Goal: Check status

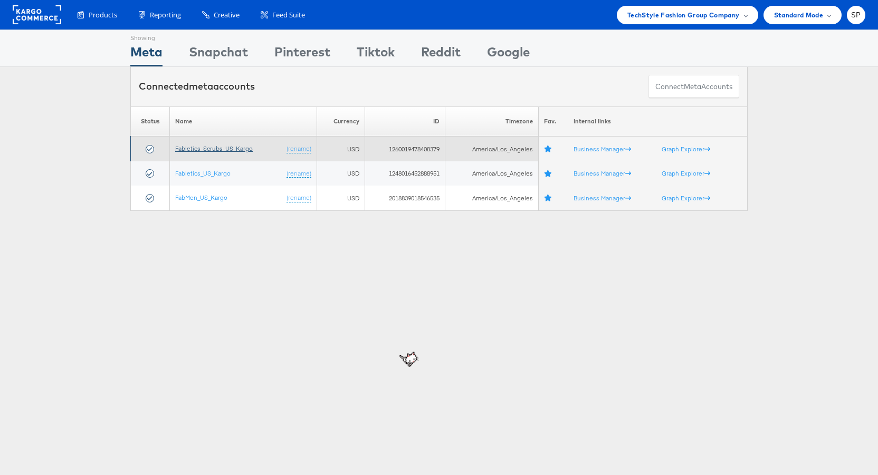
click at [218, 149] on link "Fabletics_Scrubs_US_Kargo" at bounding box center [214, 149] width 78 height 8
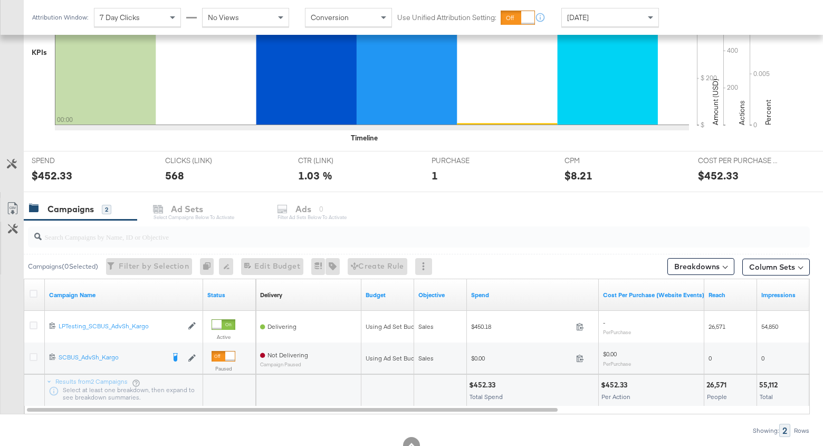
scroll to position [321, 0]
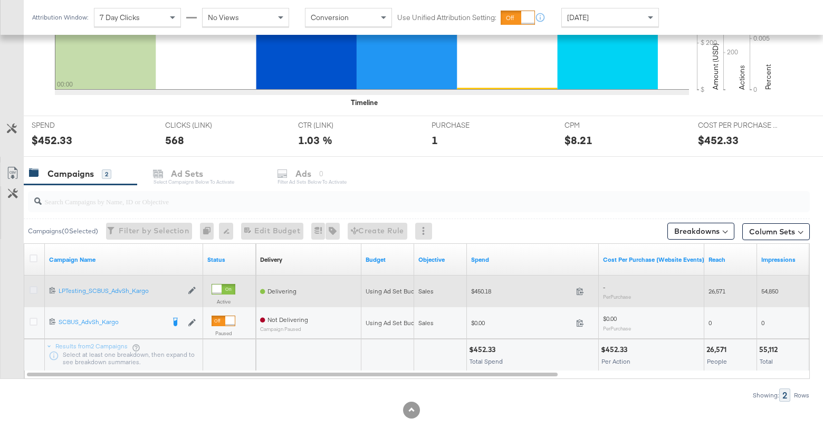
click at [31, 288] on icon at bounding box center [34, 290] width 8 height 8
click at [0, 0] on input "checkbox" at bounding box center [0, 0] width 0 height 0
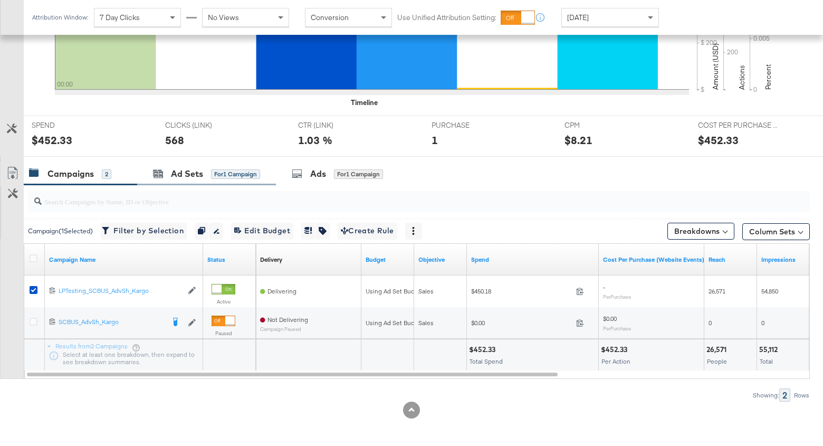
click at [184, 180] on div "Ad Sets for 1 Campaign" at bounding box center [206, 173] width 139 height 23
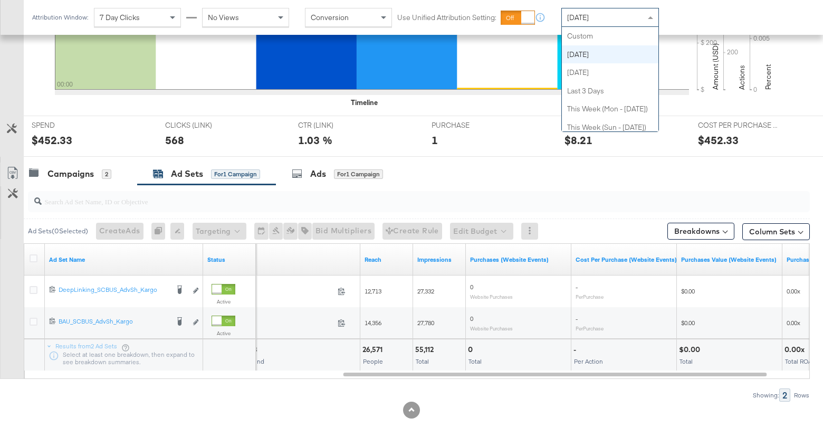
click at [640, 14] on div "Today" at bounding box center [610, 17] width 97 height 18
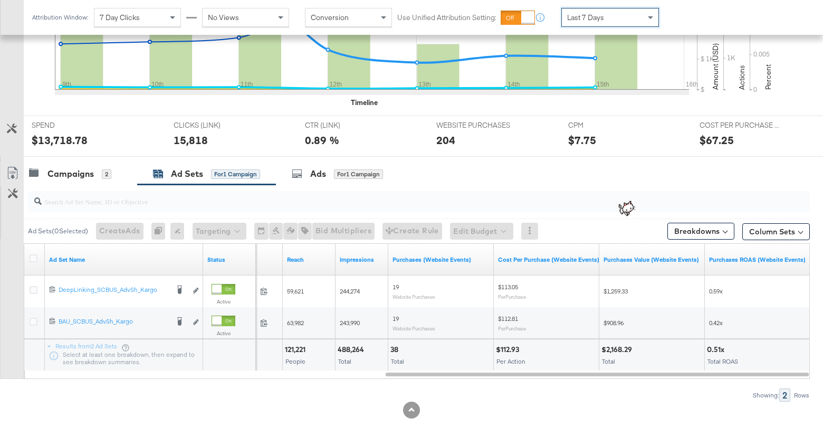
click at [615, 23] on div "Last 7 Days" at bounding box center [610, 17] width 97 height 18
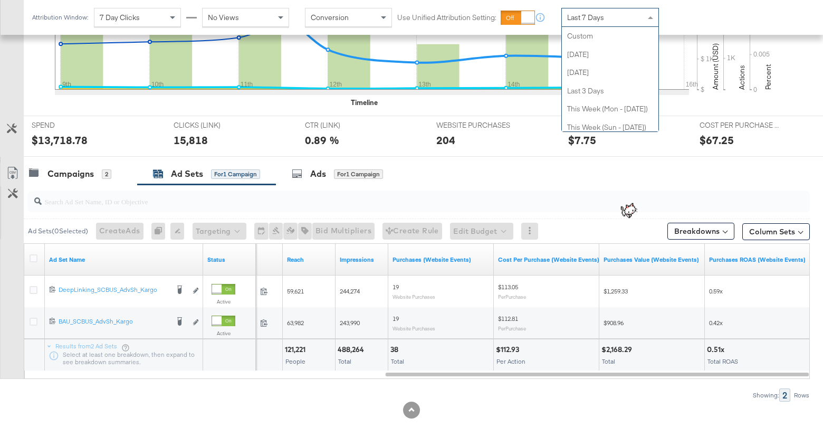
scroll to position [146, 0]
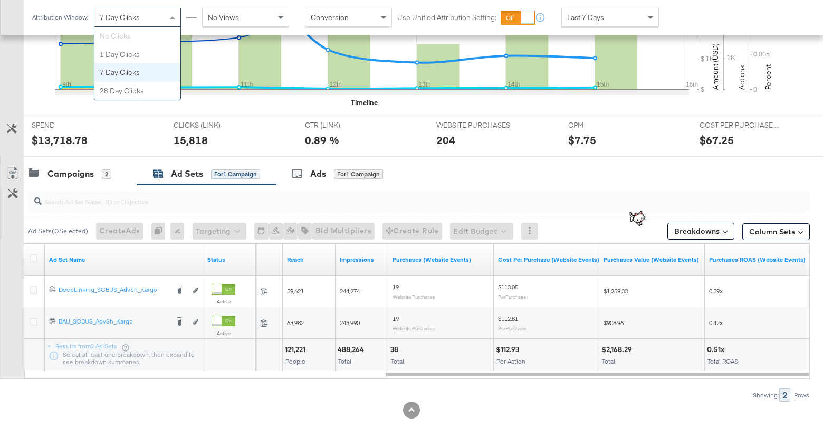
click at [146, 22] on div "7 Day Clicks" at bounding box center [137, 17] width 86 height 18
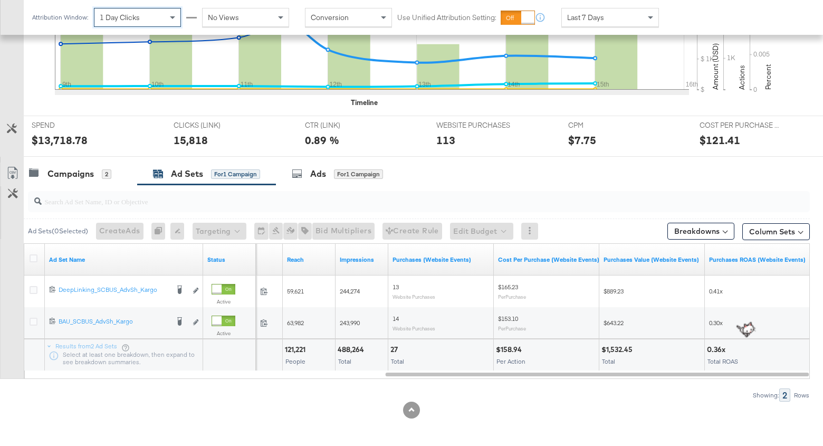
scroll to position [0, 0]
